Goal: Task Accomplishment & Management: Manage account settings

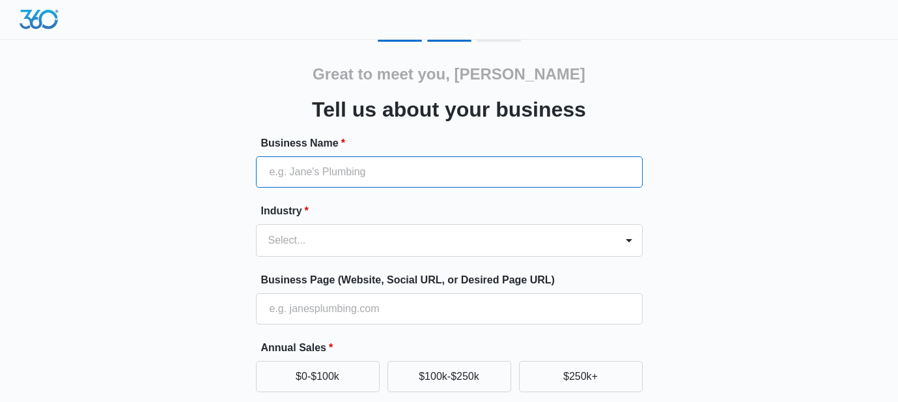
click at [437, 171] on input "Business Name *" at bounding box center [449, 171] width 387 height 31
paste input "The DotNet Career Development Center"
type input "The DotNet Career Development Center"
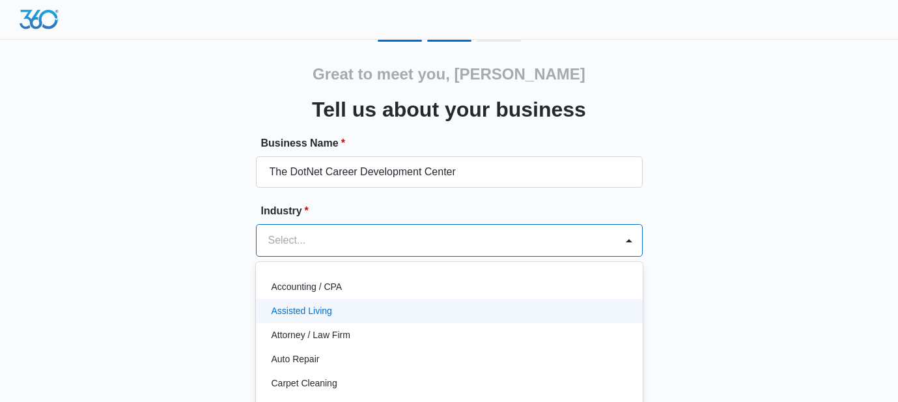
scroll to position [63, 0]
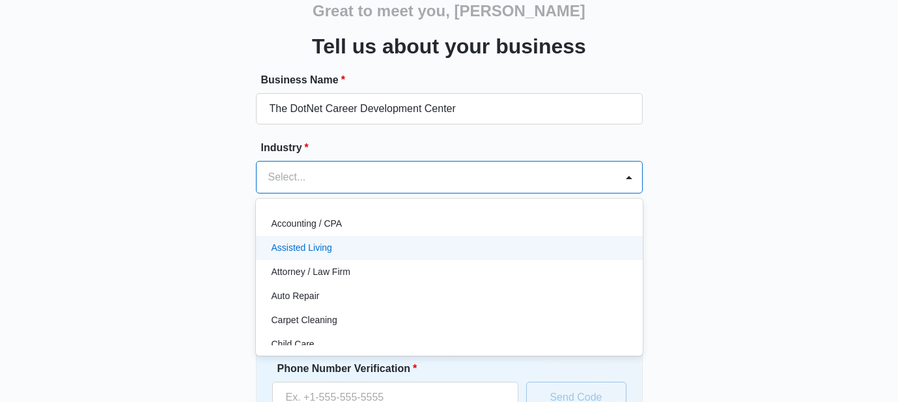
click at [386, 193] on div "49 results available. Use Up and Down to choose options, press Enter to select …" at bounding box center [449, 177] width 387 height 33
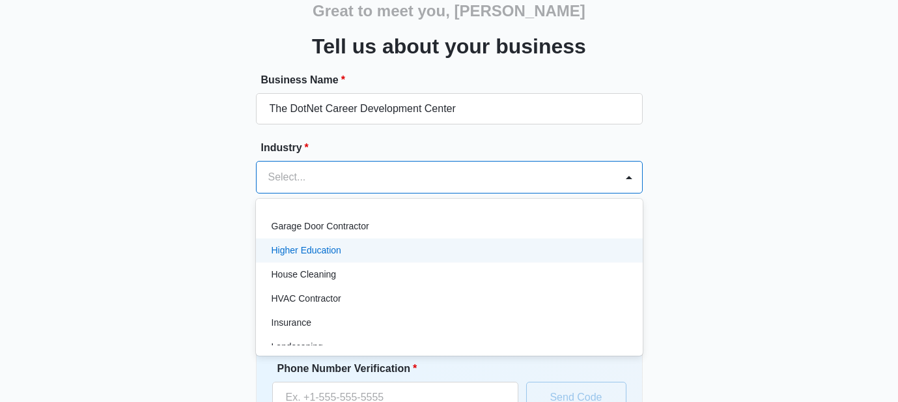
scroll to position [480, 0]
click at [332, 245] on p "Higher Education" at bounding box center [307, 250] width 70 height 14
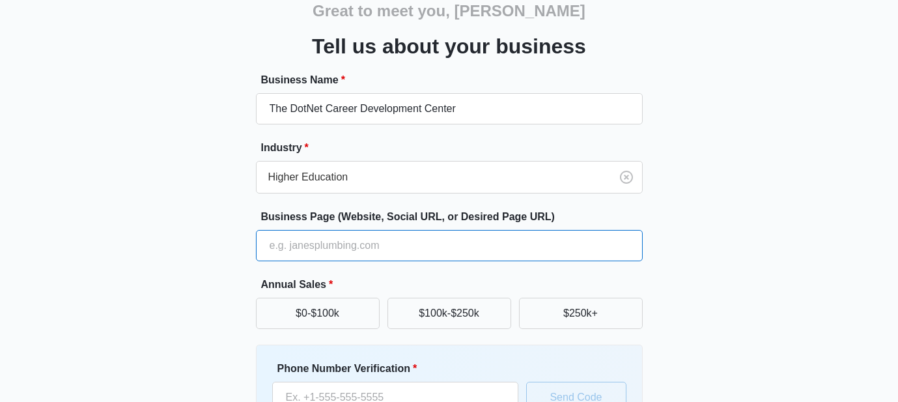
click at [331, 242] on input "Business Page (Website, Social URL, or Desired Page URL)" at bounding box center [449, 245] width 387 height 31
type input "https://dotnetcareerdevelopmentcenter.com"
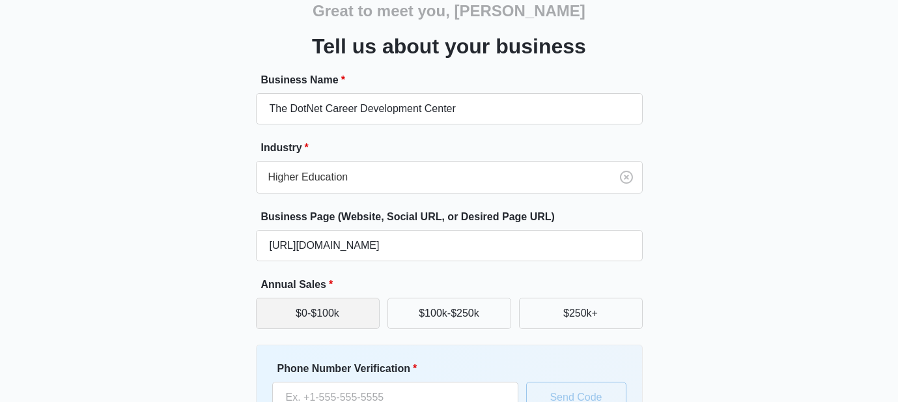
click at [347, 311] on button "$0-$100k" at bounding box center [318, 313] width 124 height 31
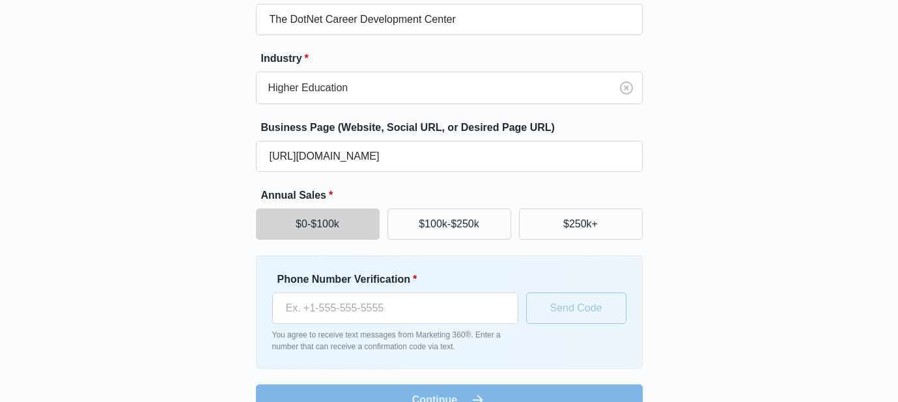
scroll to position [180, 0]
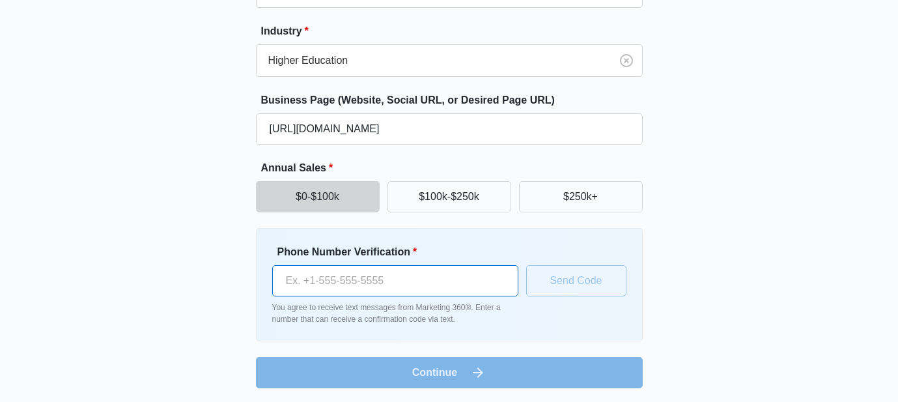
click at [363, 274] on input "Phone Number Verification *" at bounding box center [395, 280] width 246 height 31
type input "(413) 841-0136"
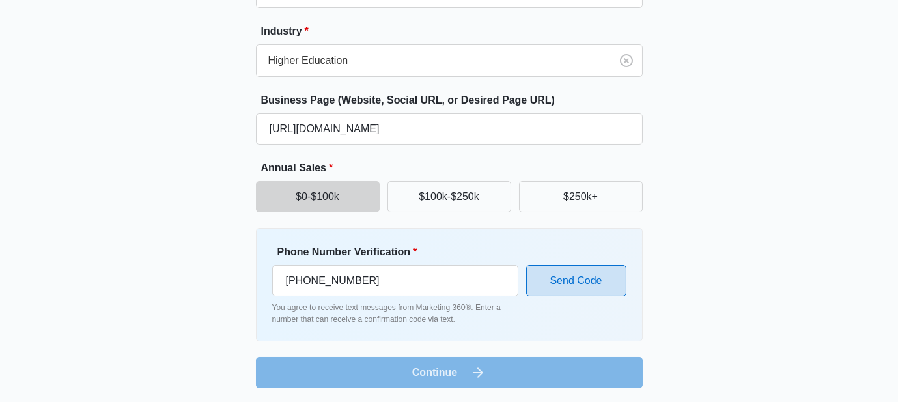
click at [590, 276] on button "Send Code" at bounding box center [576, 280] width 100 height 31
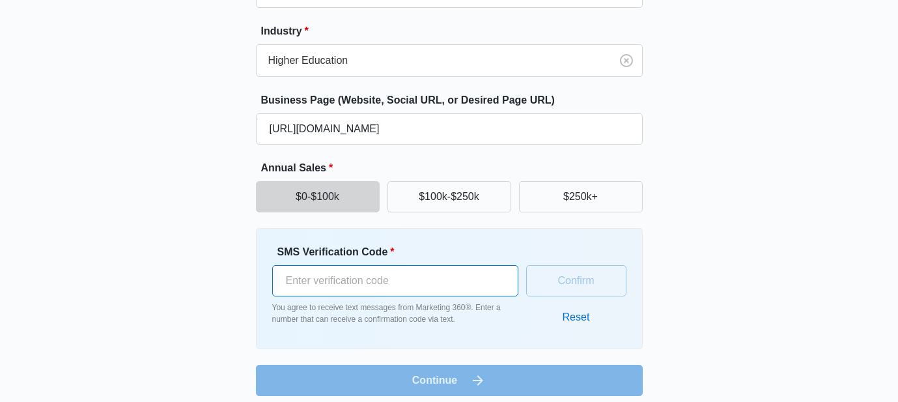
click at [432, 276] on input "SMS Verification Code *" at bounding box center [395, 280] width 246 height 31
type input "120387"
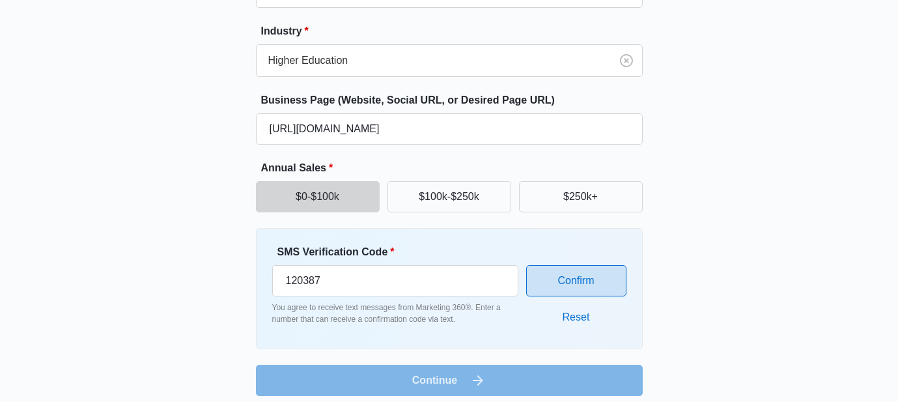
click at [595, 287] on button "Confirm" at bounding box center [576, 280] width 100 height 31
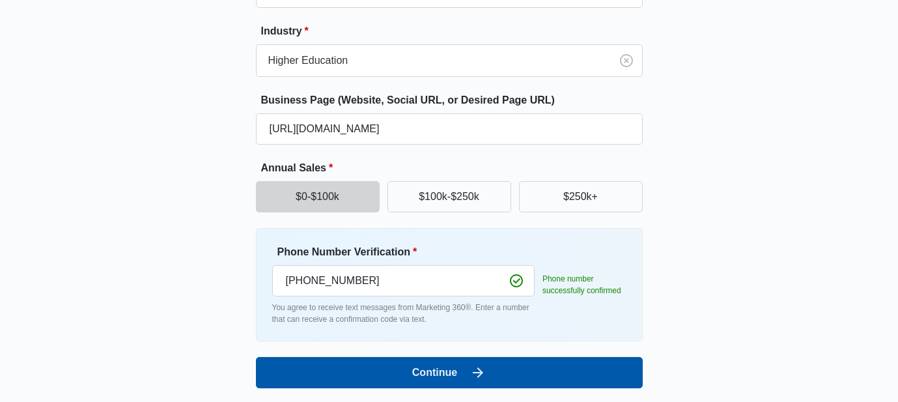
click at [523, 367] on button "Continue" at bounding box center [449, 372] width 387 height 31
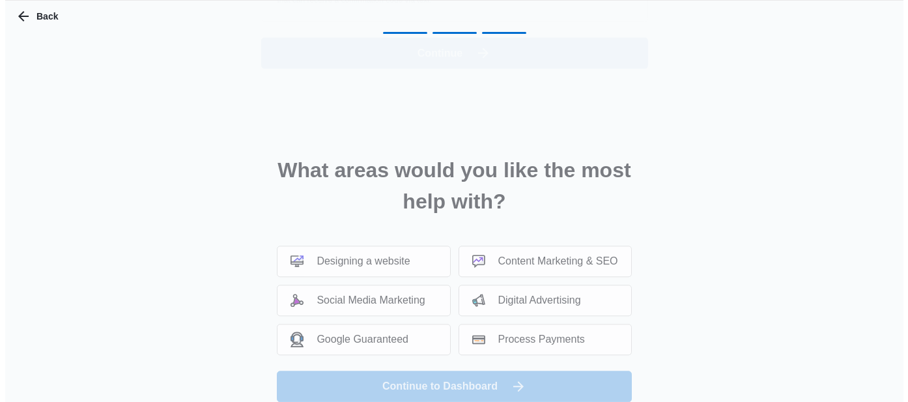
scroll to position [0, 0]
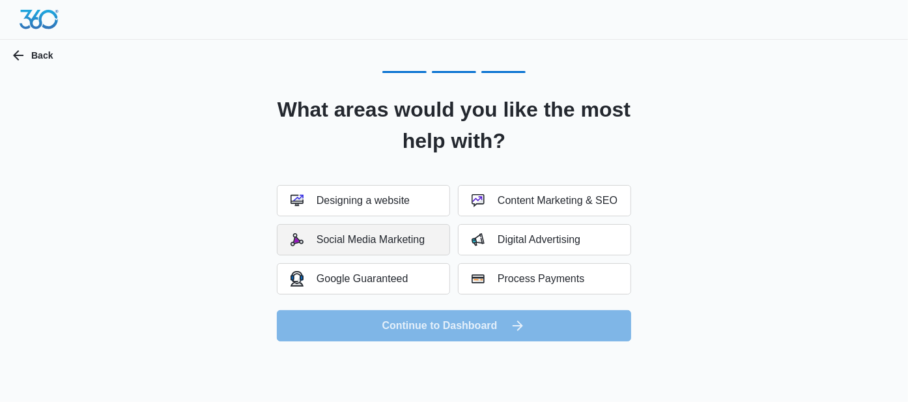
click at [397, 235] on div "Social Media Marketing" at bounding box center [357, 239] width 134 height 13
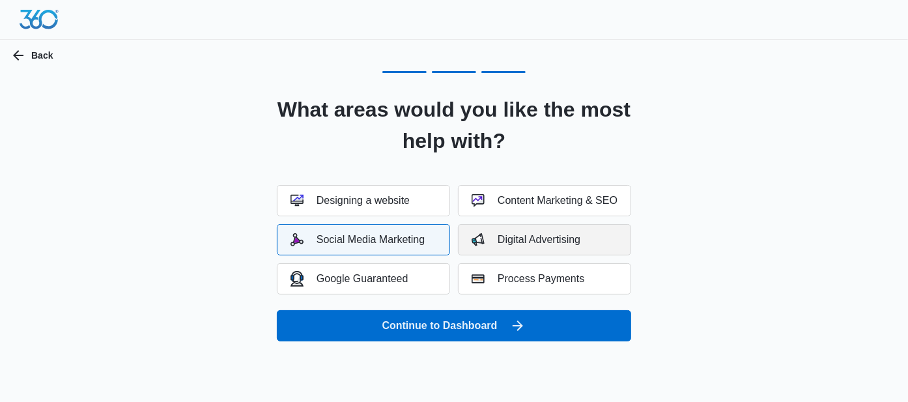
click at [533, 243] on div "Digital Advertising" at bounding box center [526, 239] width 109 height 13
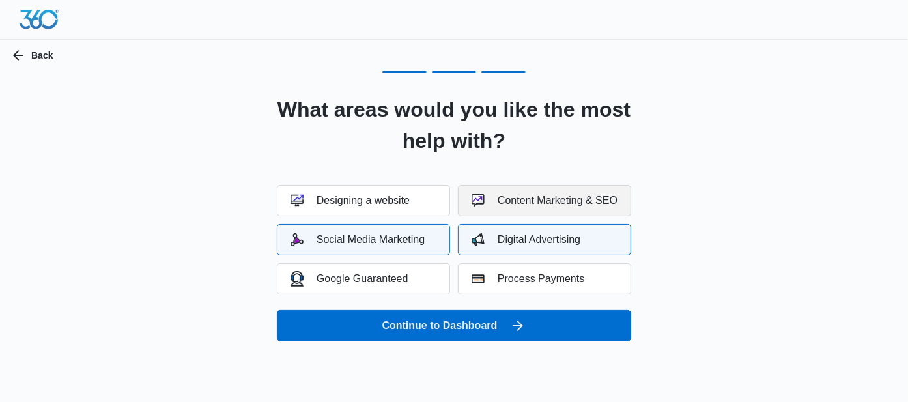
click at [531, 203] on div "Content Marketing & SEO" at bounding box center [545, 200] width 146 height 13
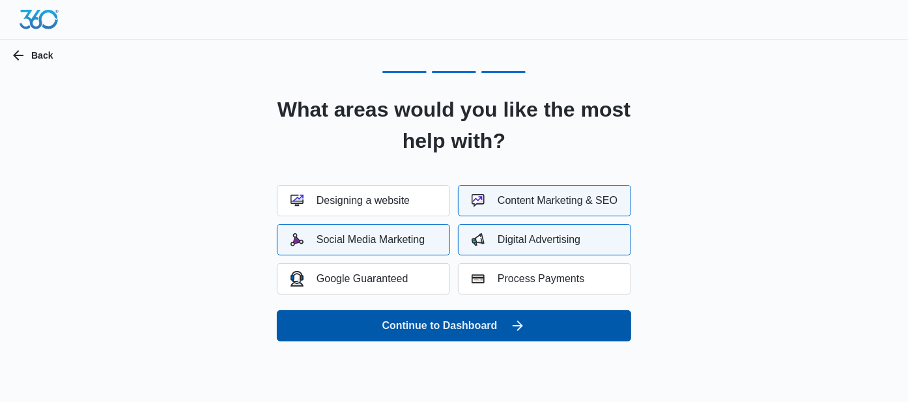
click at [496, 322] on button "Continue to Dashboard" at bounding box center [454, 325] width 354 height 31
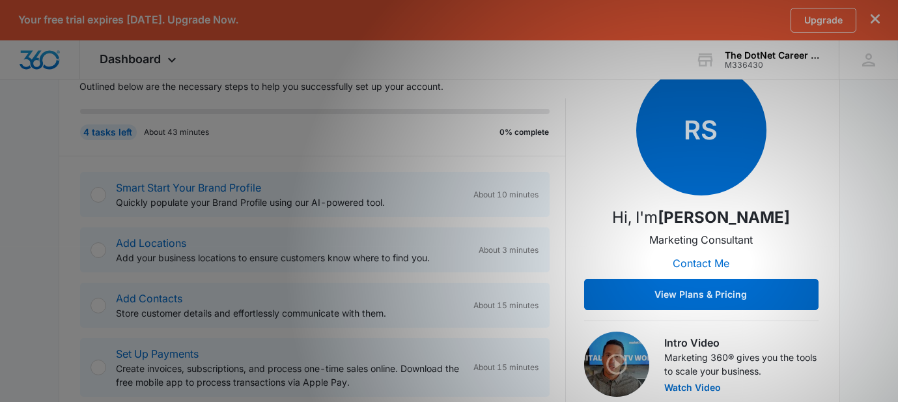
scroll to position [219, 0]
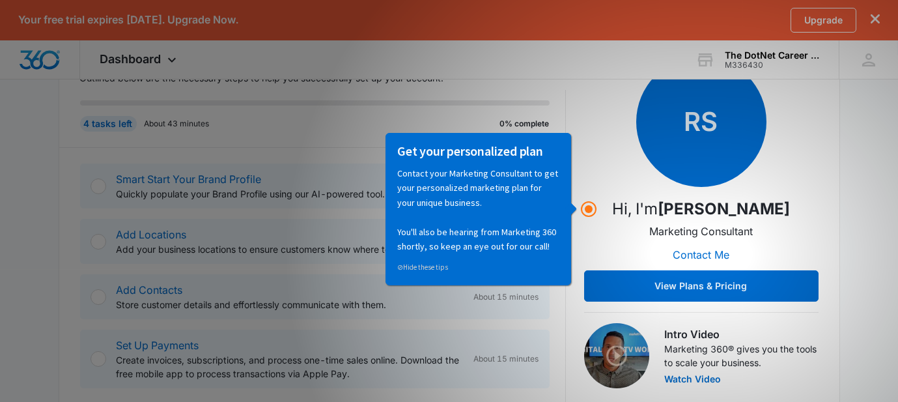
click at [875, 16] on icon "dismiss this dialog" at bounding box center [875, 18] width 9 height 9
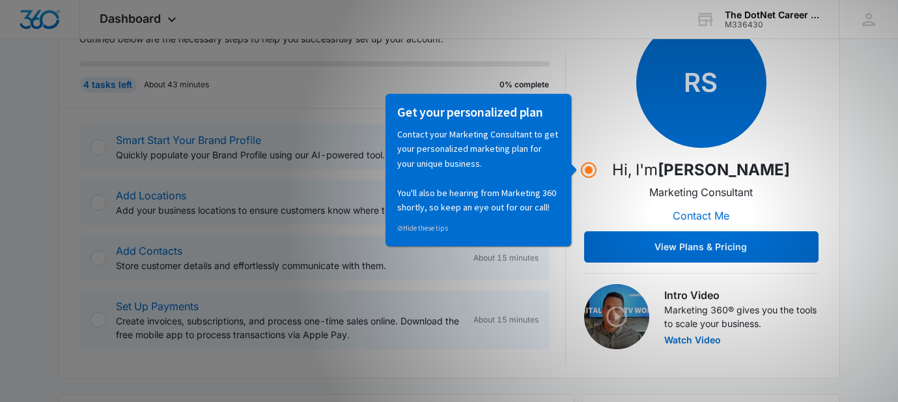
scroll to position [180, 0]
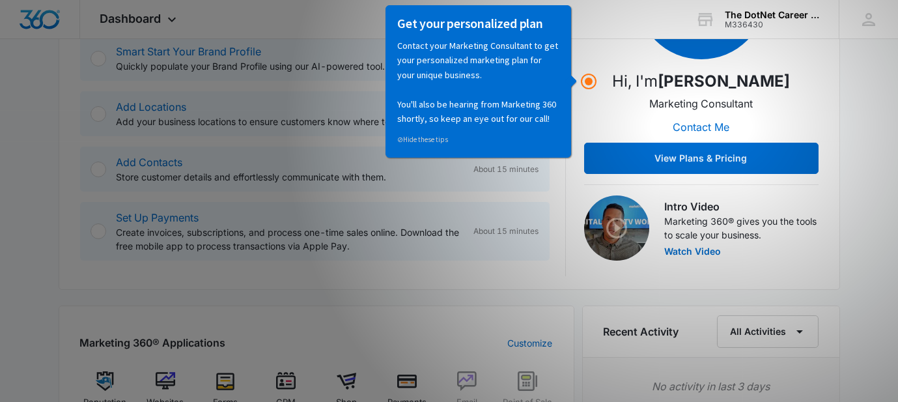
click at [312, 292] on div "Getting Started Outlined below are the necessary steps to help you successfully…" at bounding box center [450, 291] width 782 height 772
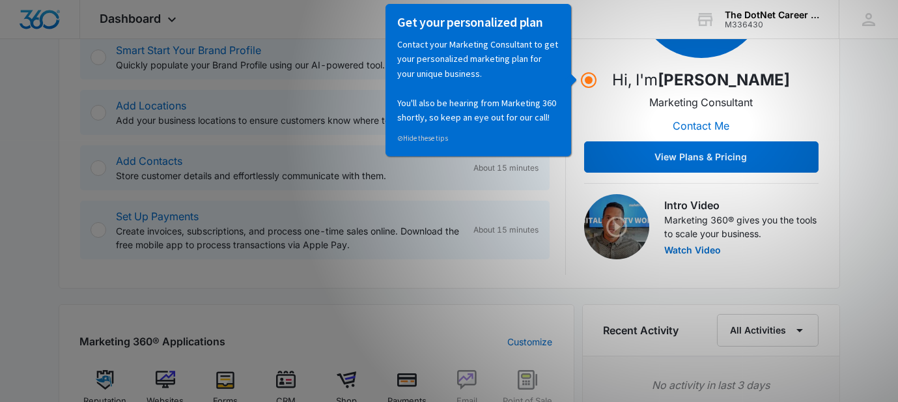
scroll to position [309, 0]
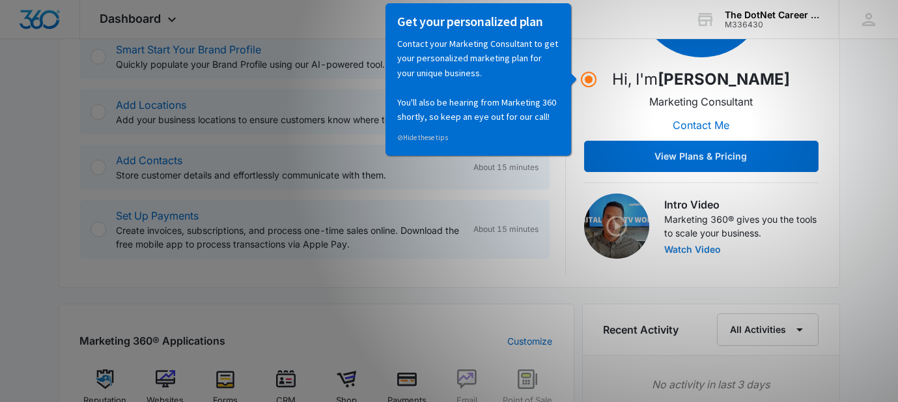
click at [690, 246] on button "Watch Video" at bounding box center [693, 249] width 57 height 9
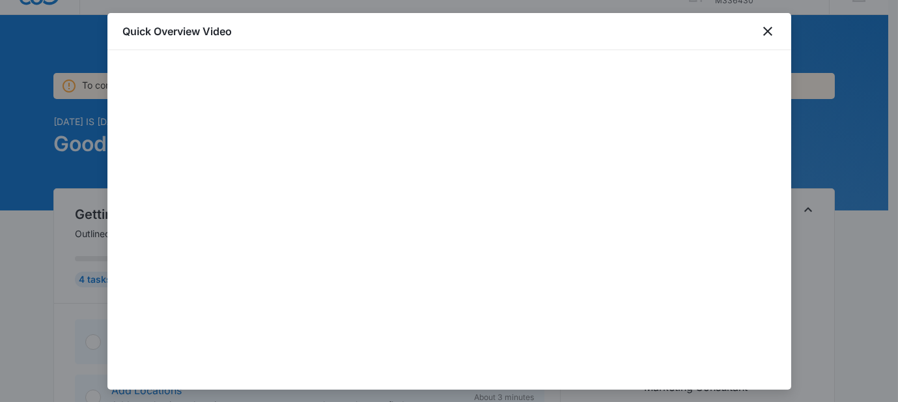
scroll to position [36, 0]
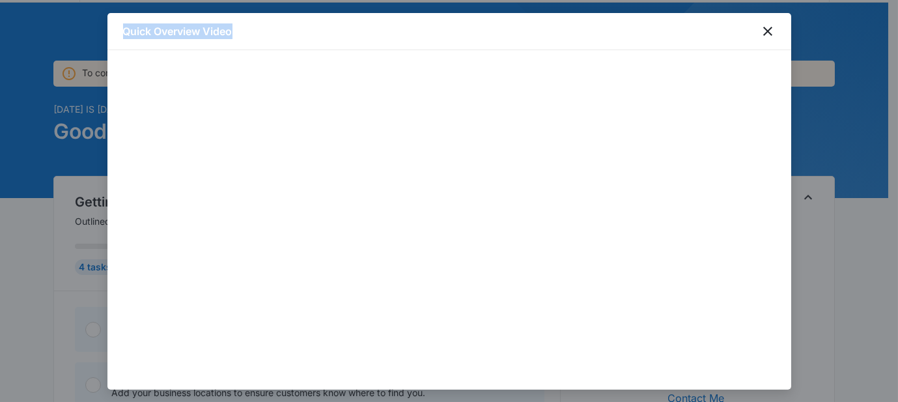
drag, startPoint x: 532, startPoint y: 31, endPoint x: 541, endPoint y: 59, distance: 28.8
click at [541, 59] on div "Quick Overview Video" at bounding box center [449, 201] width 684 height 376
click at [769, 30] on icon "close" at bounding box center [767, 31] width 9 height 9
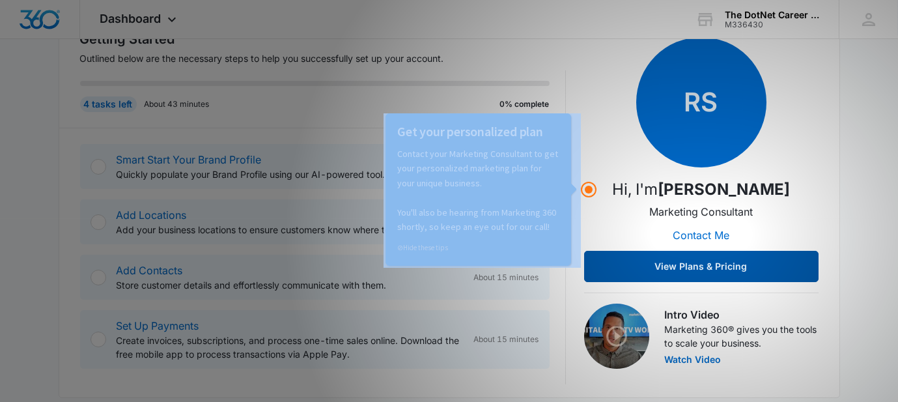
scroll to position [198, 0]
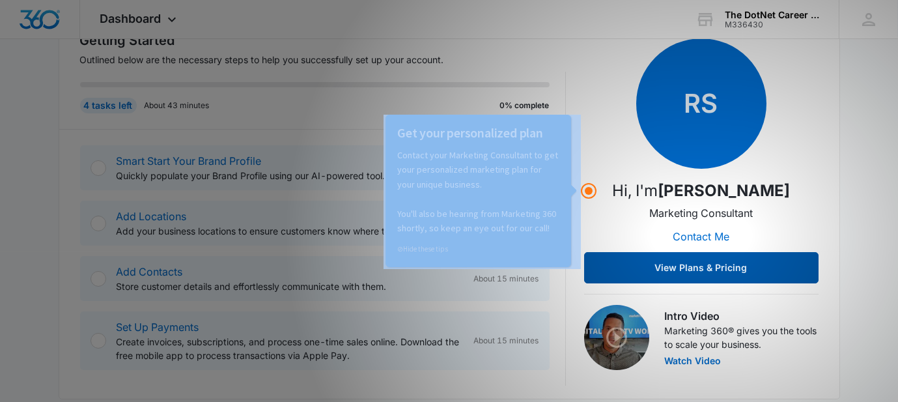
click at [697, 259] on button "View Plans & Pricing" at bounding box center [701, 267] width 234 height 31
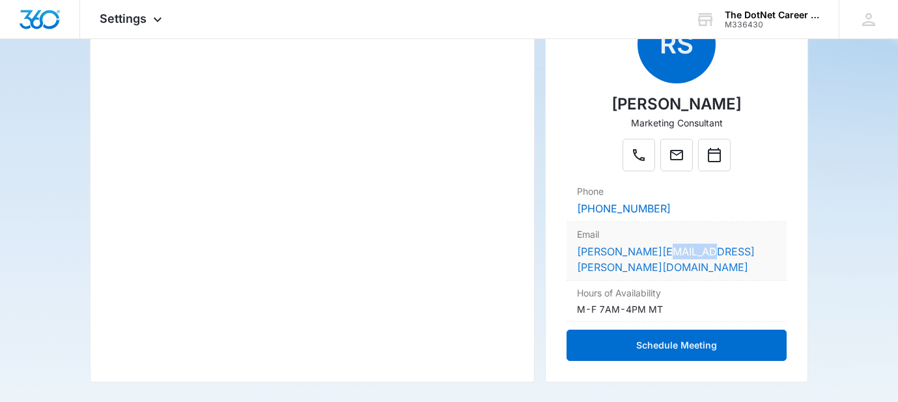
scroll to position [258, 0]
drag, startPoint x: 714, startPoint y: 251, endPoint x: 582, endPoint y: 251, distance: 131.6
click at [582, 251] on dd "[PERSON_NAME][EMAIL_ADDRESS][PERSON_NAME][DOMAIN_NAME]" at bounding box center [676, 259] width 199 height 31
copy link "[PERSON_NAME][EMAIL_ADDRESS][PERSON_NAME][DOMAIN_NAME]"
drag, startPoint x: 666, startPoint y: 206, endPoint x: 578, endPoint y: 210, distance: 87.4
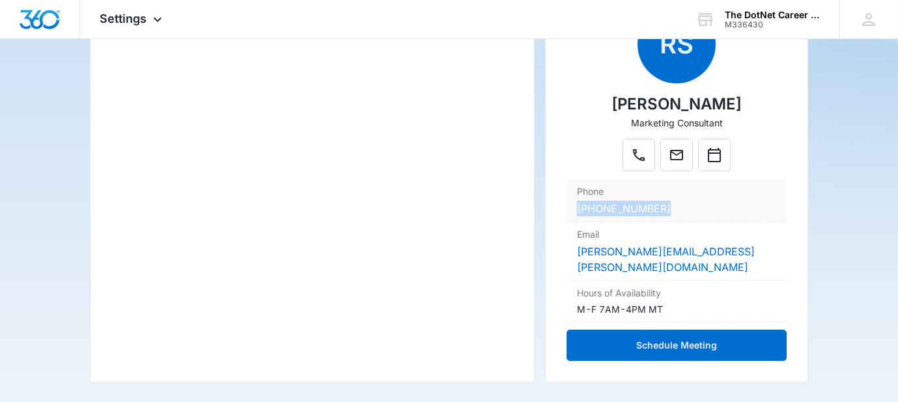
click at [578, 210] on div "Phone (970) 614-1122" at bounding box center [677, 200] width 220 height 43
copy link "[PHONE_NUMBER]"
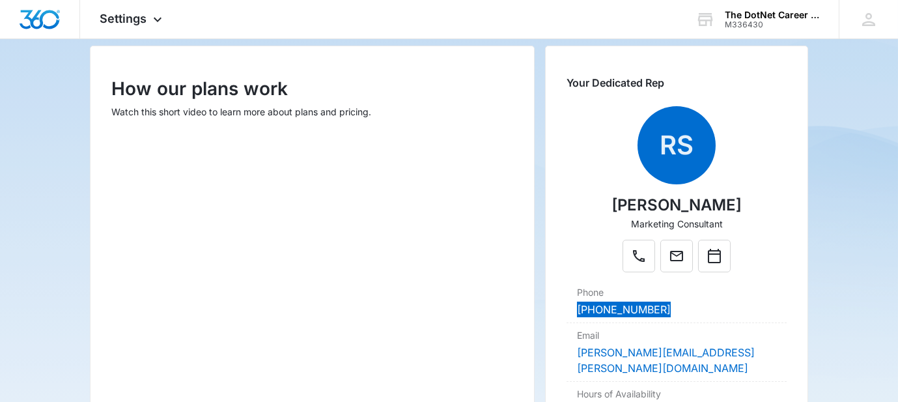
scroll to position [163, 0]
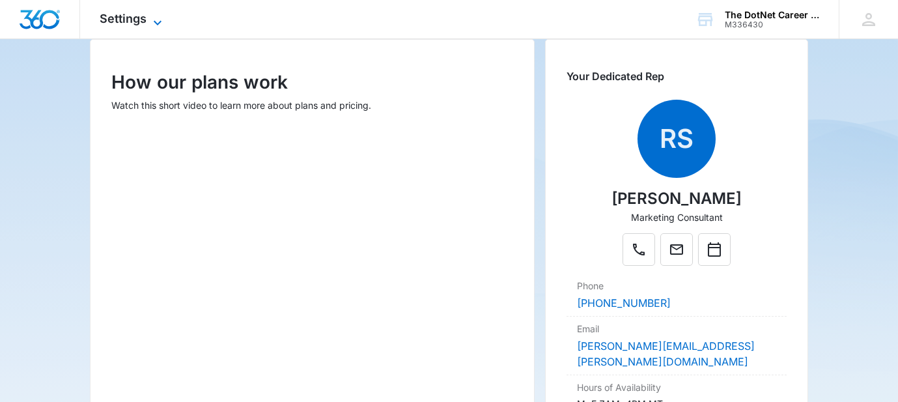
click at [150, 16] on icon at bounding box center [158, 23] width 16 height 16
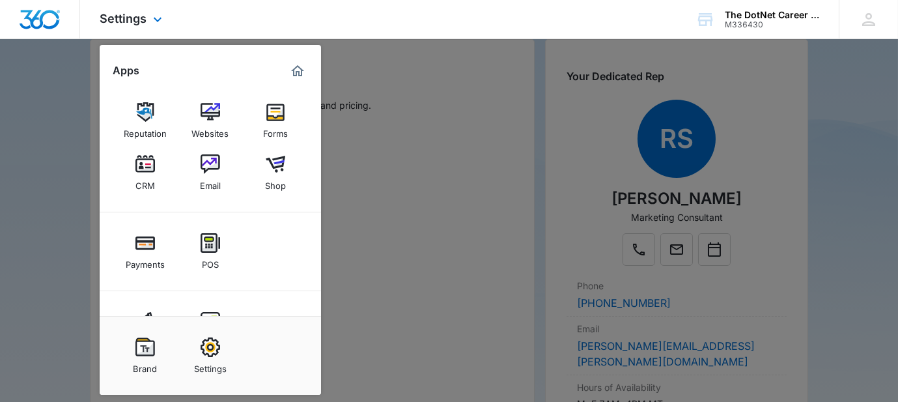
click at [335, 16] on div "Settings Apps Reputation Websites Forms CRM Email Shop Payments POS Ads Intelli…" at bounding box center [449, 19] width 898 height 39
click at [429, 21] on div "Settings Apps Reputation Websites Forms CRM Email Shop Payments POS Ads Intelli…" at bounding box center [449, 19] width 898 height 39
click at [425, 82] on div at bounding box center [449, 201] width 898 height 402
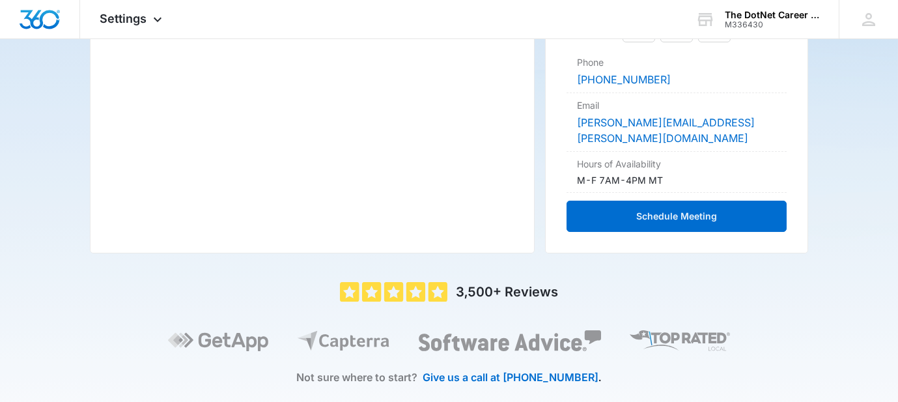
scroll to position [396, 0]
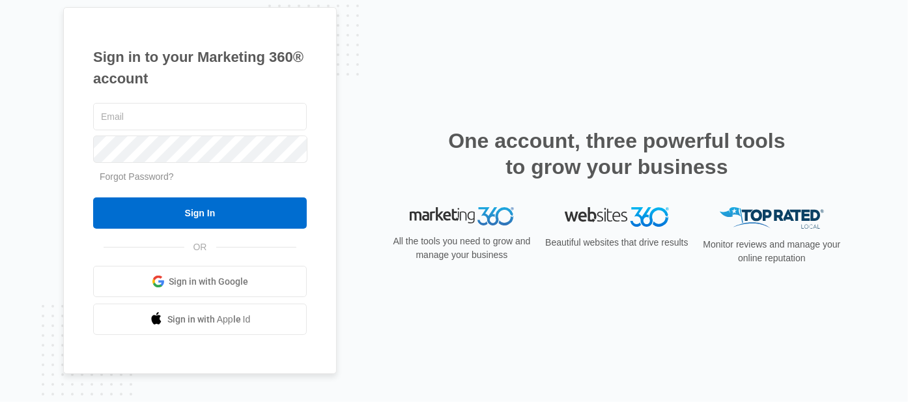
type input "dotnetcareerdevelopmentcenter@gmail.com"
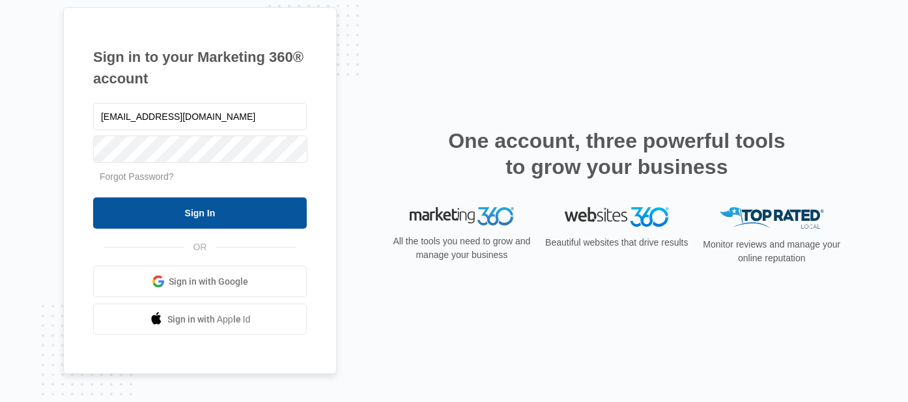
click at [244, 208] on input "Sign In" at bounding box center [200, 212] width 214 height 31
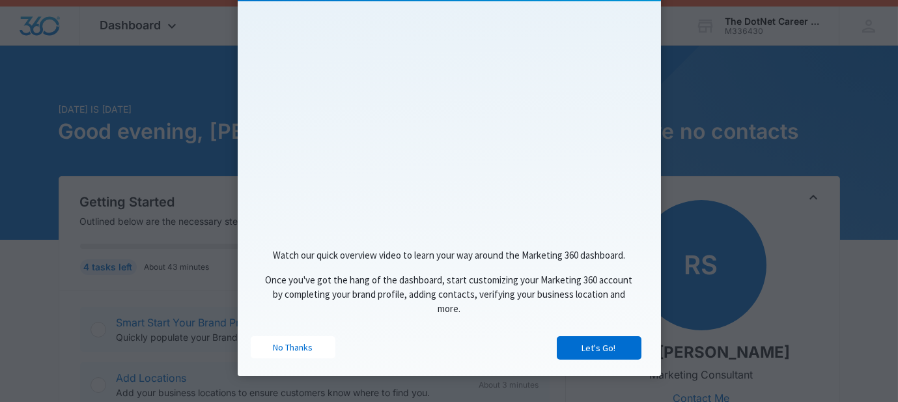
scroll to position [35, 0]
click at [280, 347] on link "No Thanks" at bounding box center [293, 347] width 85 height 22
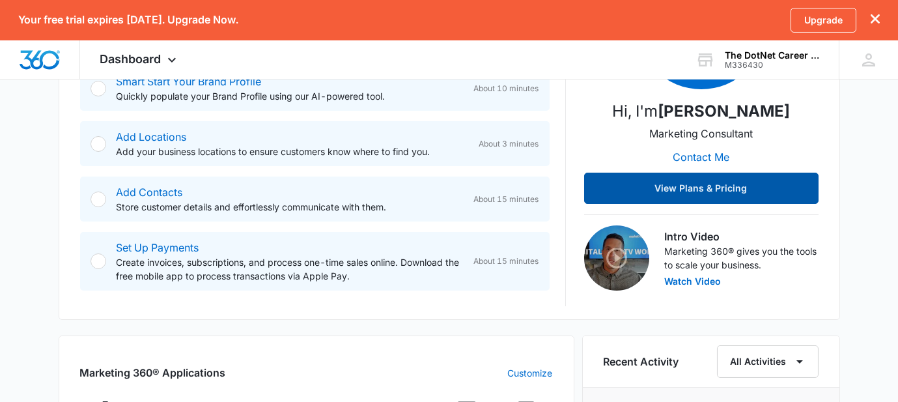
click at [677, 195] on button "View Plans & Pricing" at bounding box center [701, 188] width 234 height 31
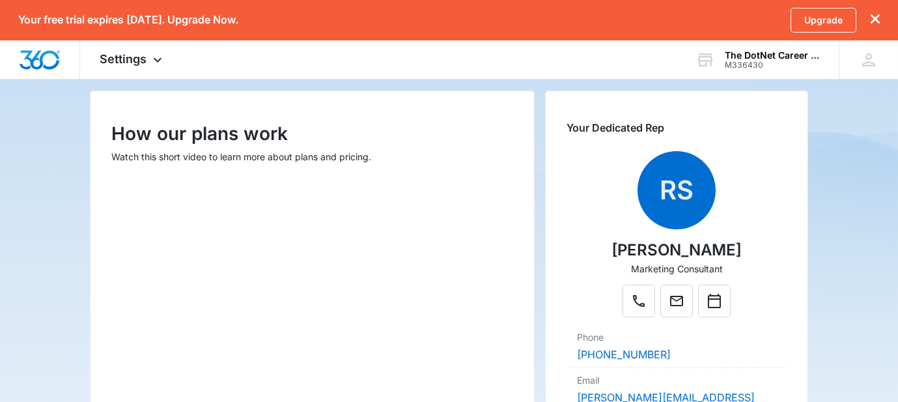
scroll to position [151, 0]
click at [875, 18] on icon "dismiss this dialog" at bounding box center [875, 18] width 9 height 9
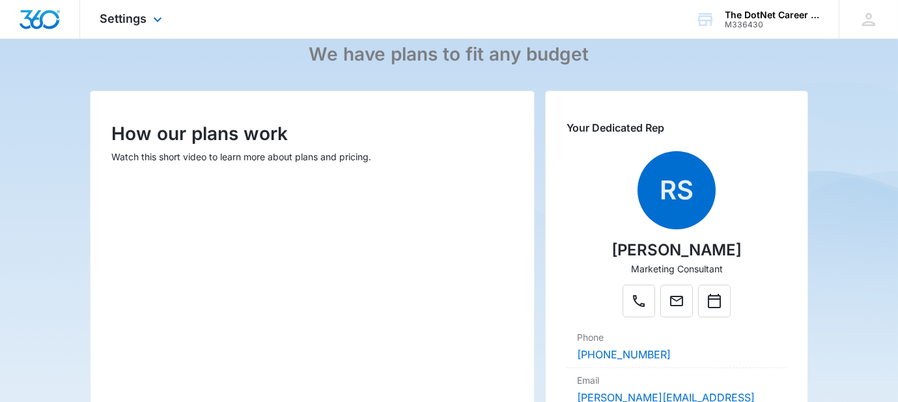
click at [522, 11] on div "Settings Apps Reputation Websites Forms CRM Email Shop Payments POS Ads Intelli…" at bounding box center [449, 19] width 898 height 39
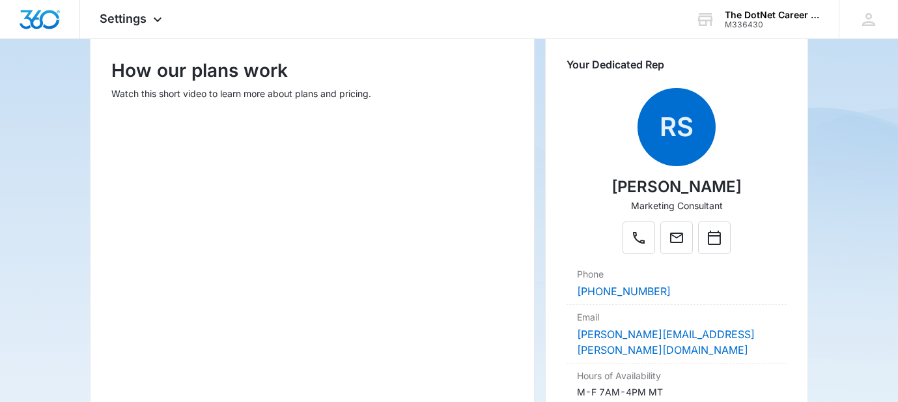
scroll to position [176, 0]
